Goal: Transaction & Acquisition: Purchase product/service

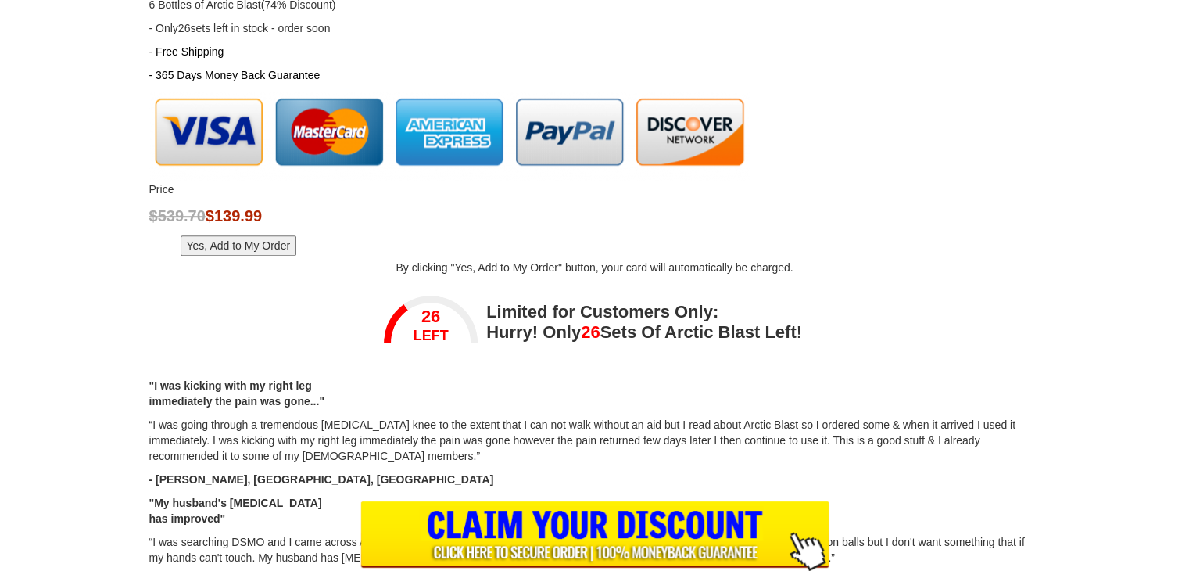
scroll to position [1408, 0]
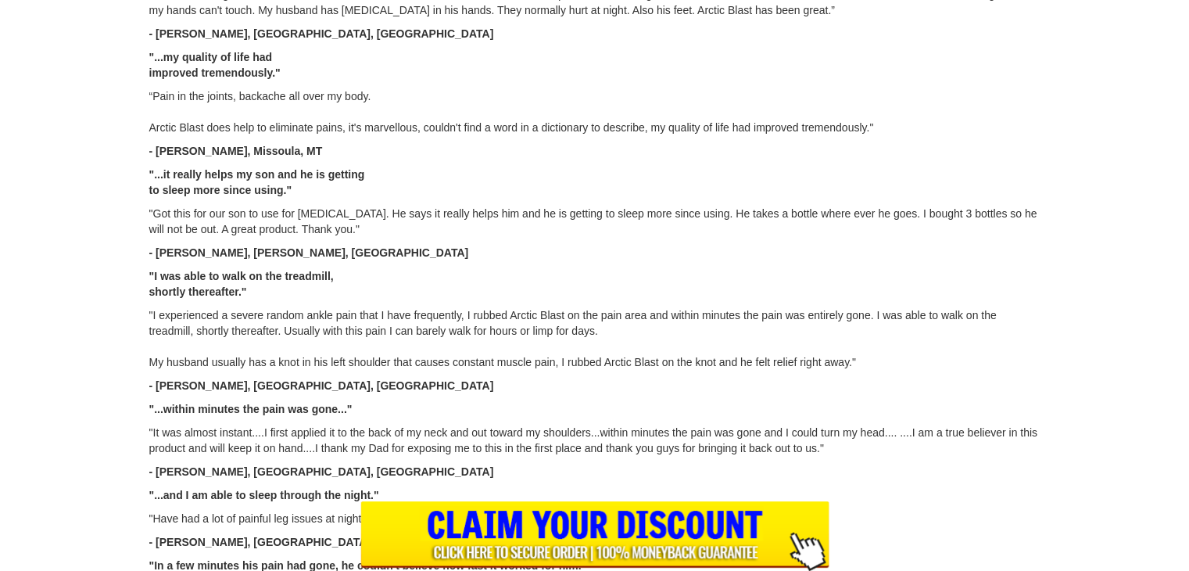
click at [646, 523] on input "image" at bounding box center [594, 536] width 469 height 70
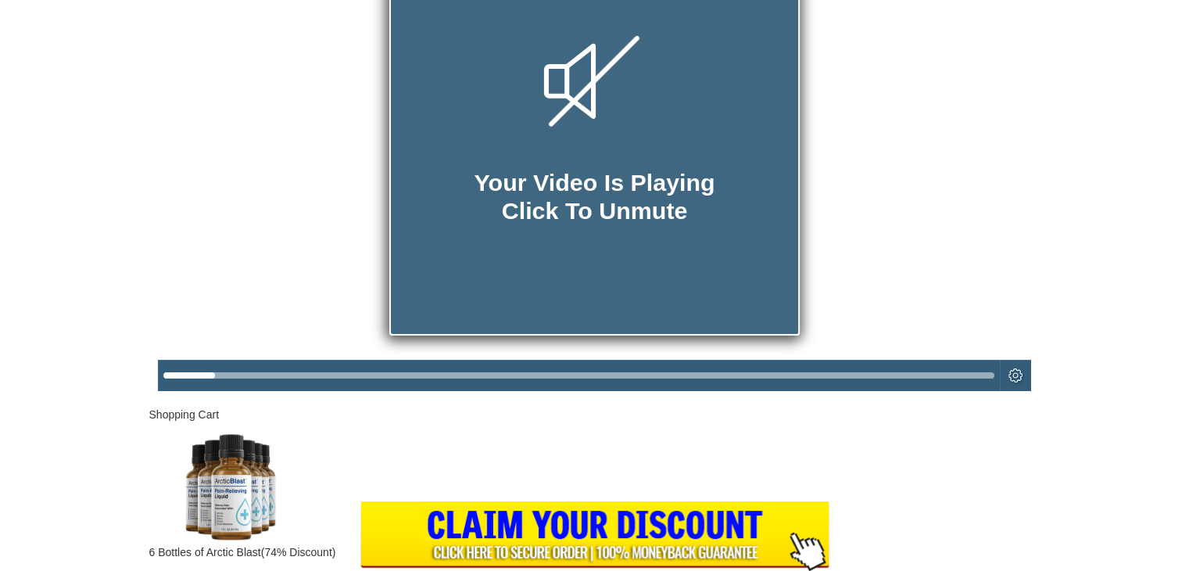
scroll to position [0, 0]
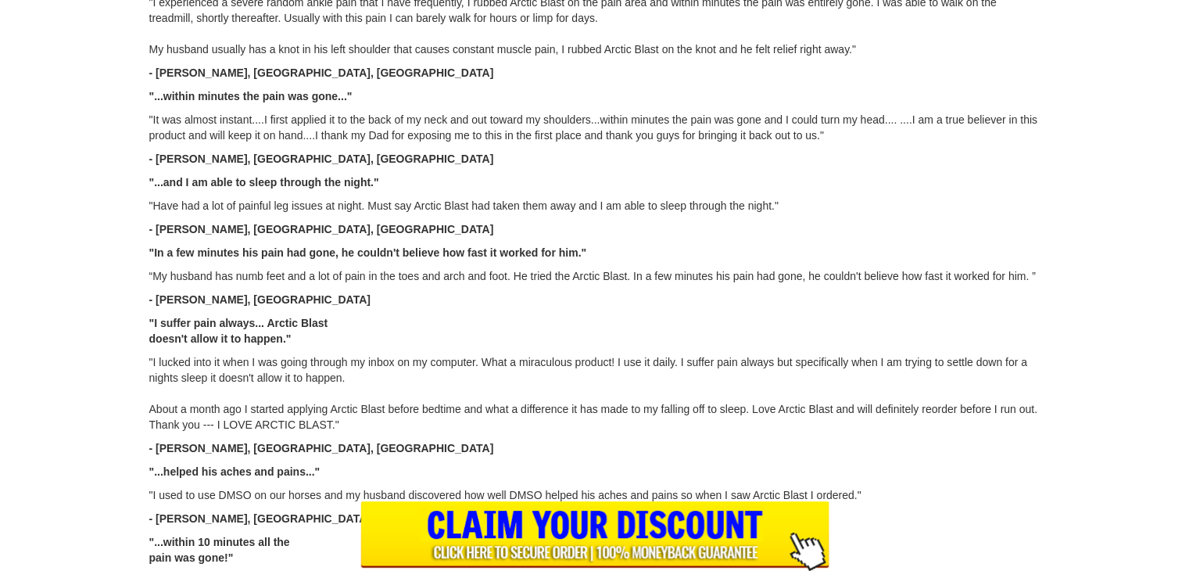
click at [629, 522] on input "image" at bounding box center [594, 536] width 469 height 70
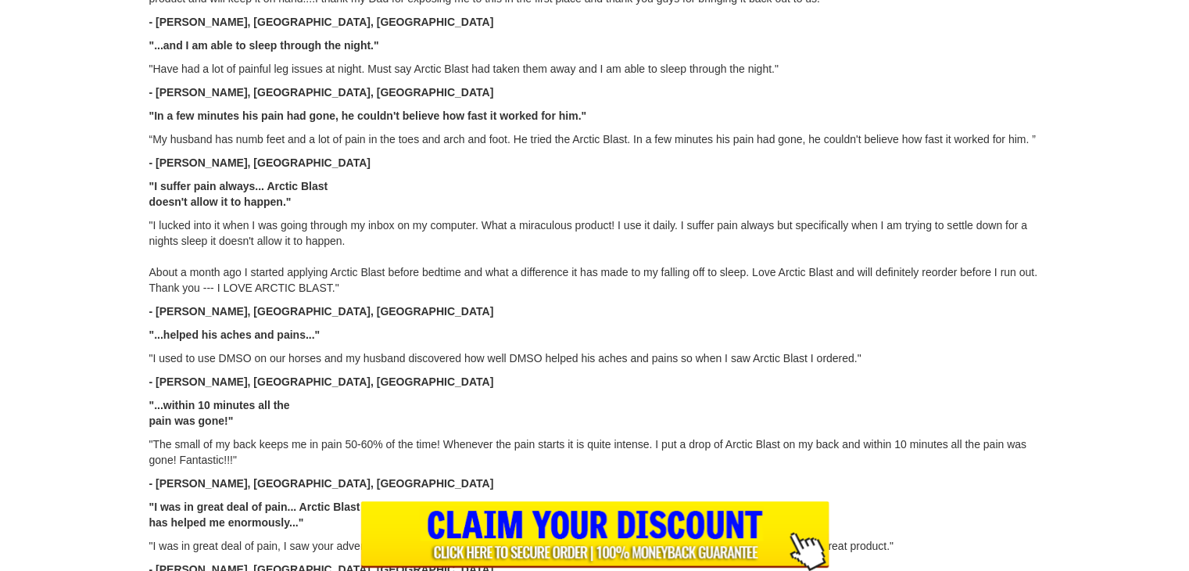
click at [641, 521] on input "image" at bounding box center [594, 536] width 469 height 70
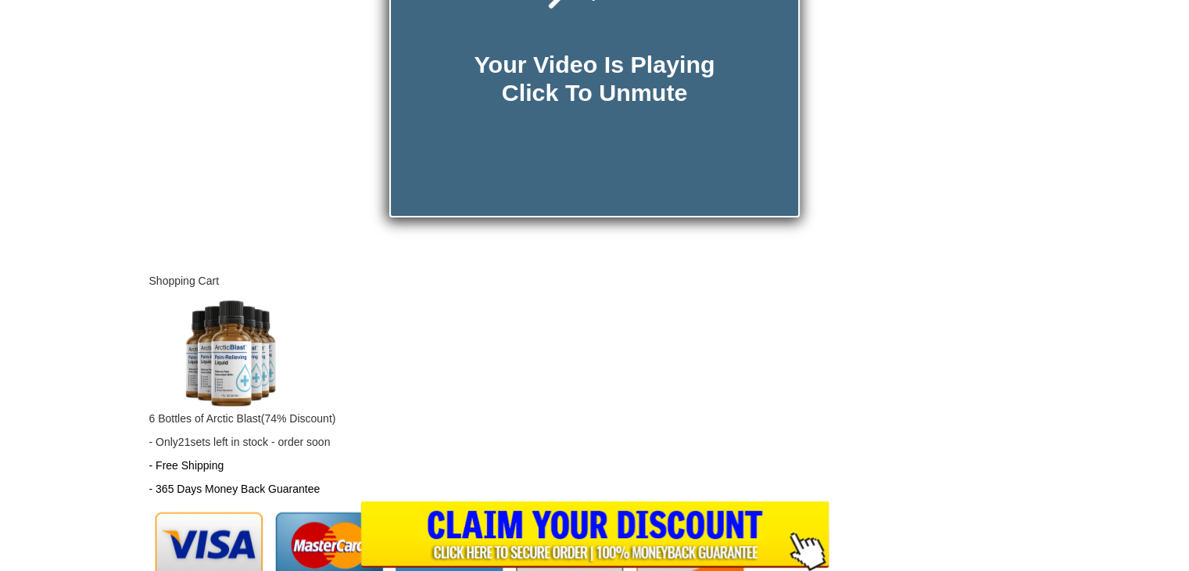
scroll to position [528, 0]
